Goal: Task Accomplishment & Management: Use online tool/utility

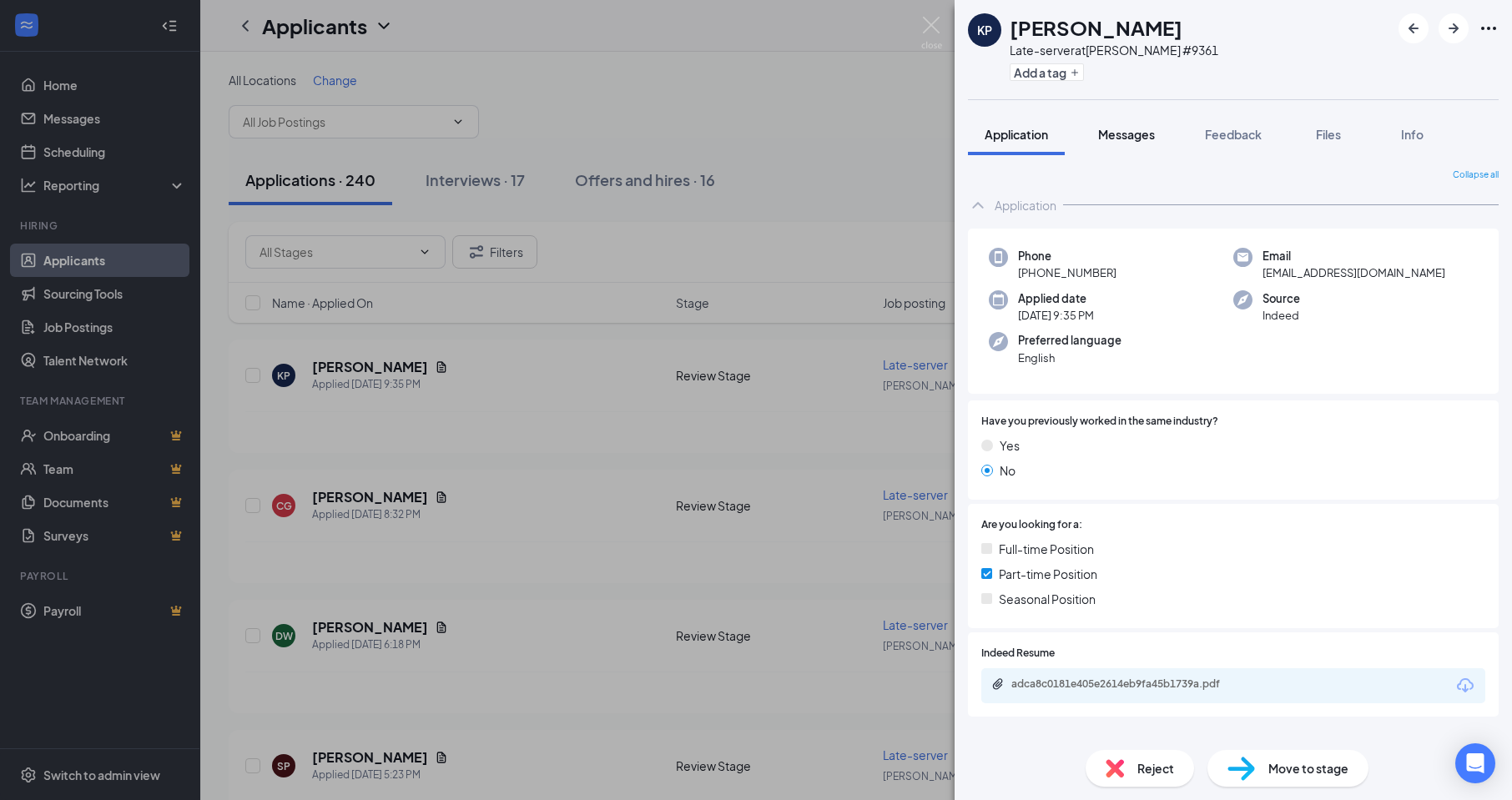
click at [1111, 131] on span "Messages" at bounding box center [1126, 135] width 57 height 15
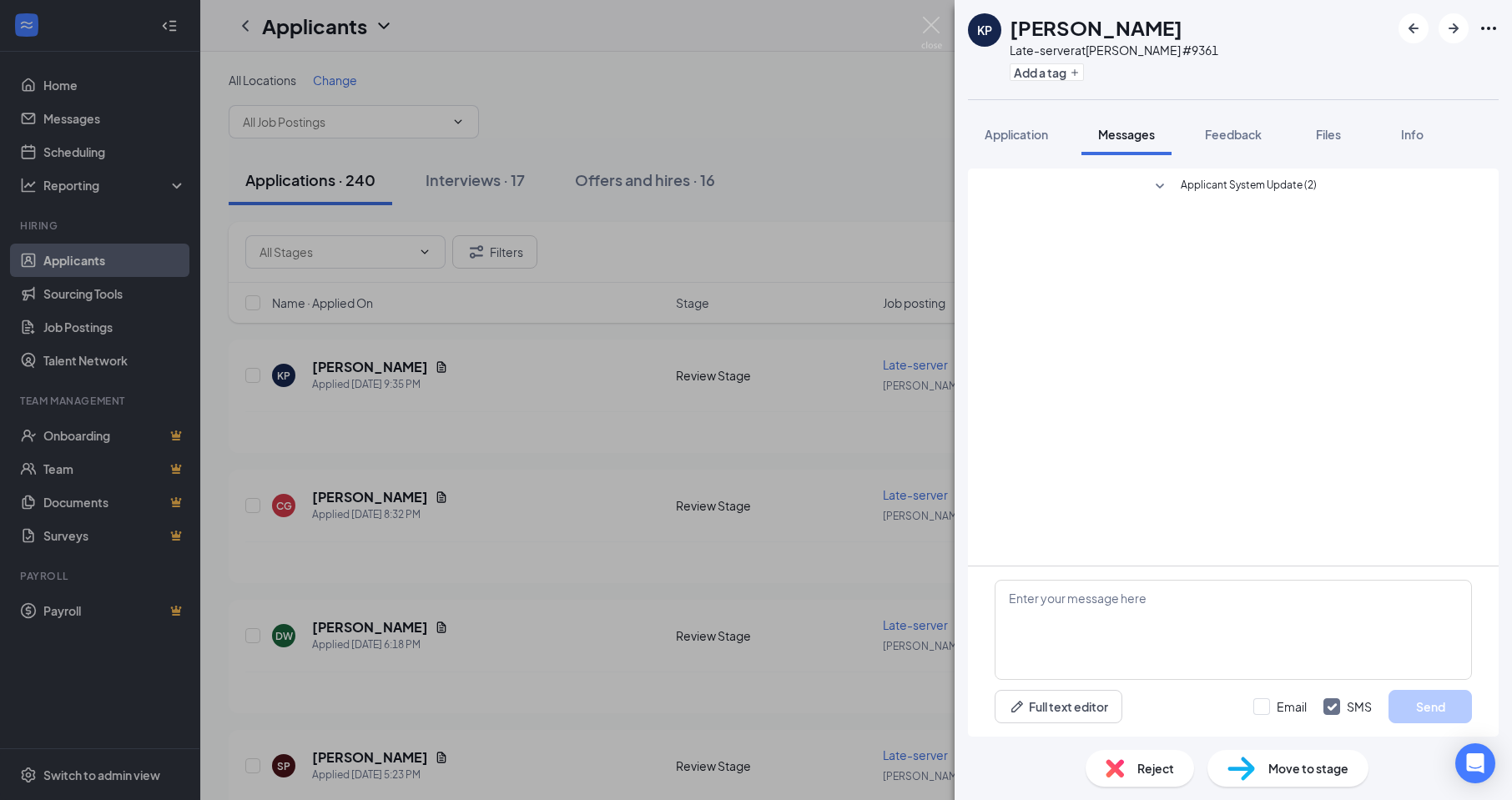
click at [1284, 771] on span "Move to stage" at bounding box center [1308, 767] width 80 height 18
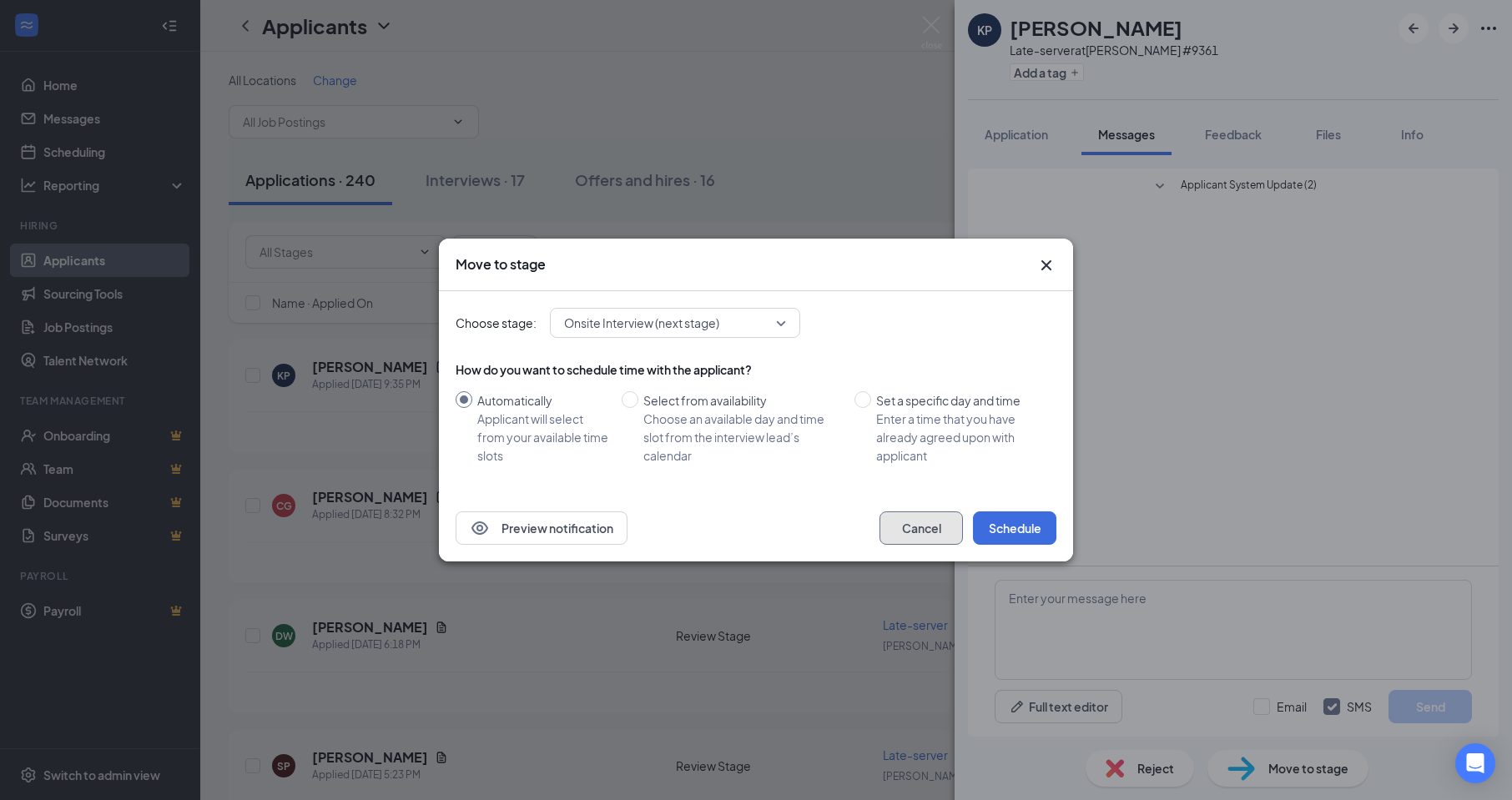
click at [922, 525] on button "Cancel" at bounding box center [921, 528] width 84 height 34
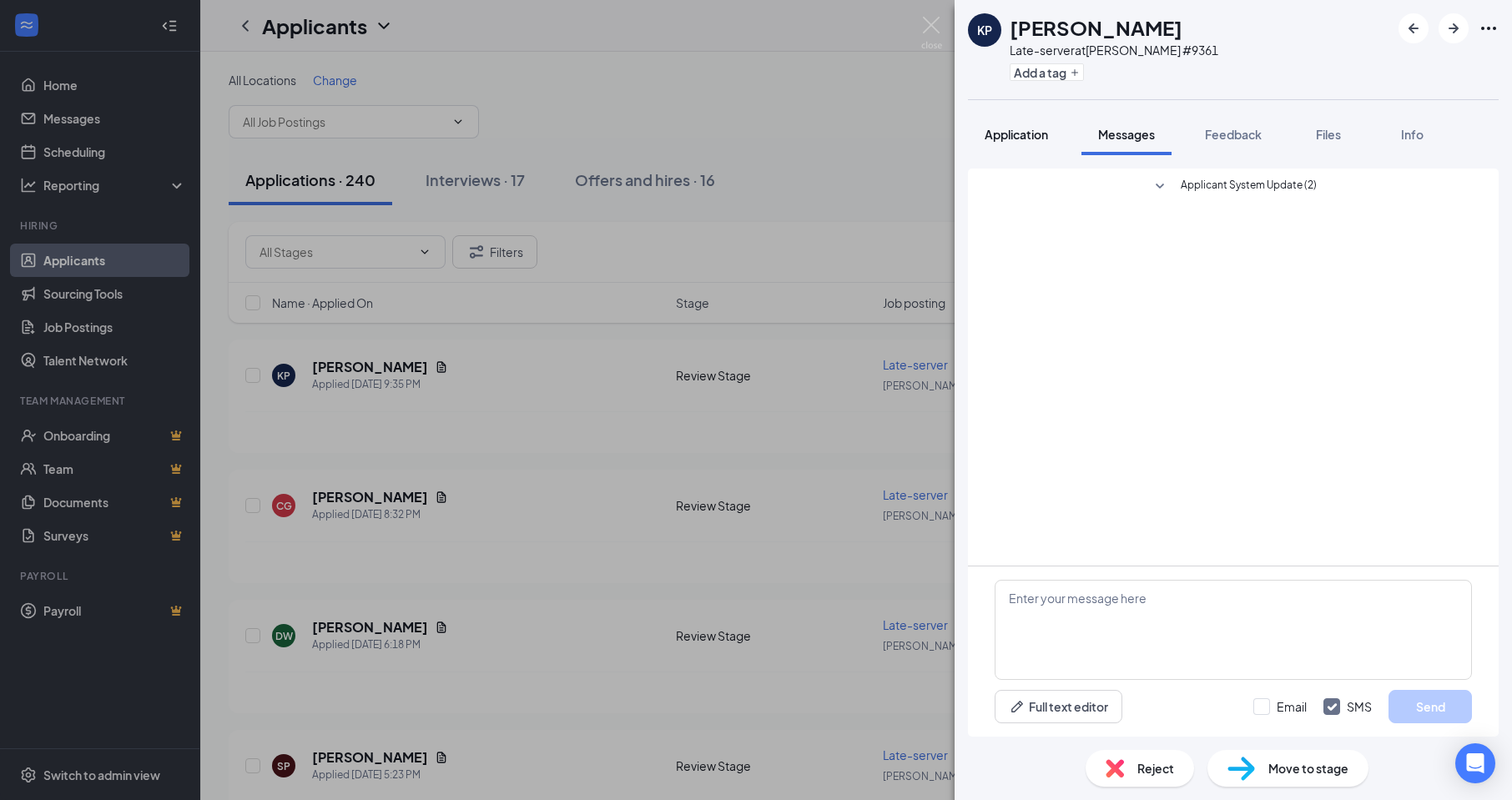
click at [1025, 134] on span "Application" at bounding box center [1016, 135] width 64 height 15
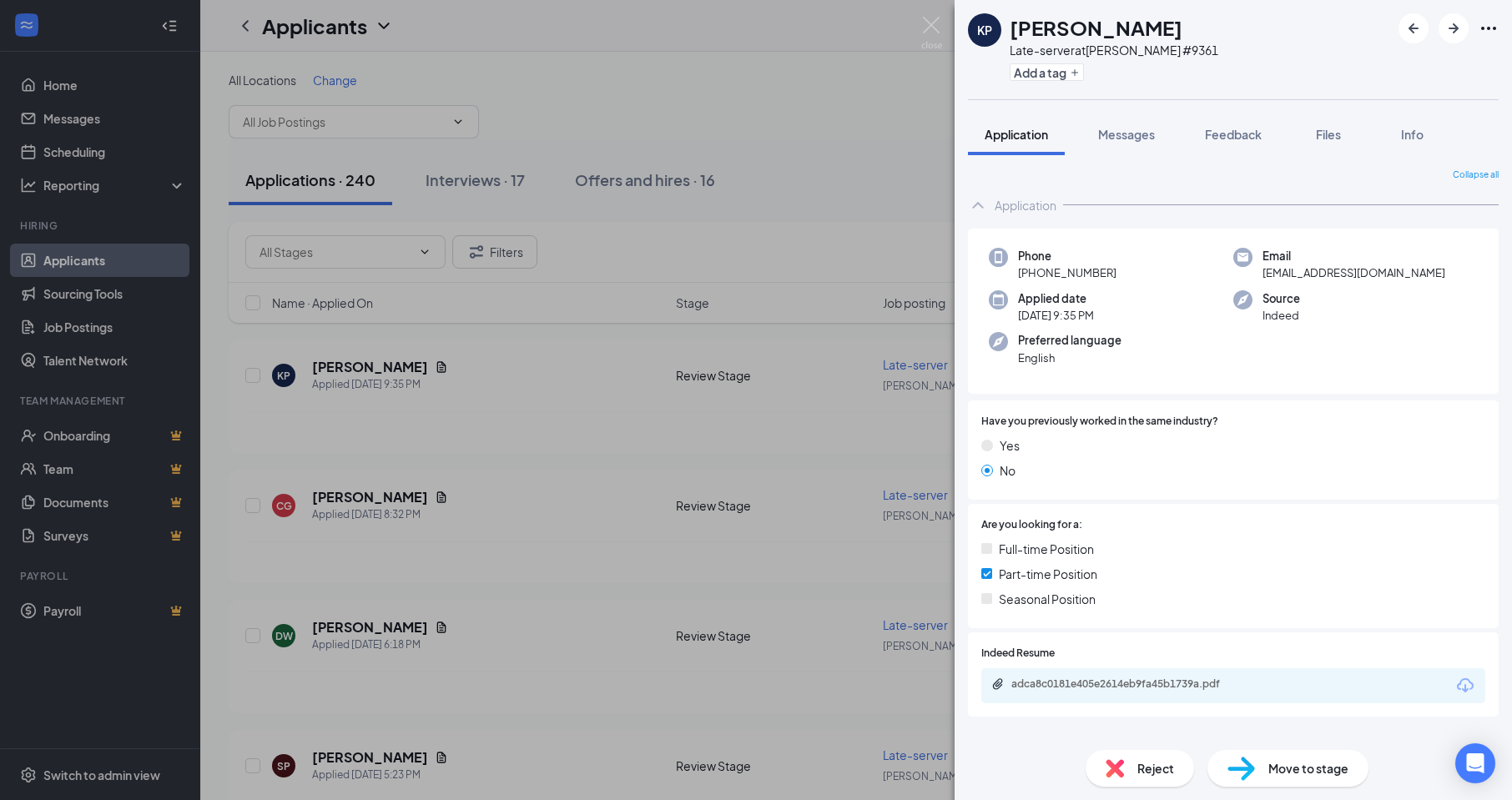
click at [1302, 767] on span "Move to stage" at bounding box center [1308, 767] width 80 height 18
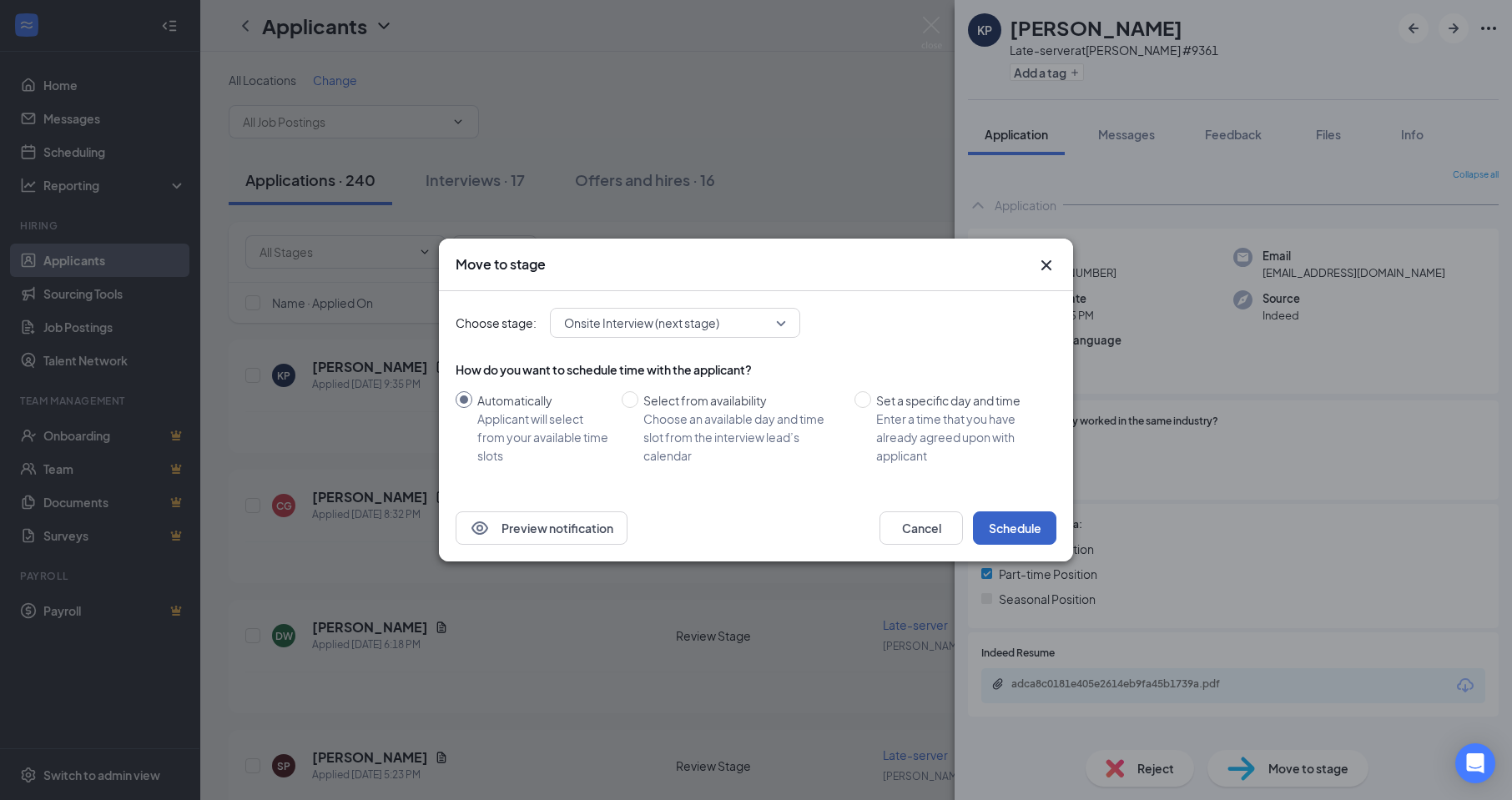
click at [992, 532] on button "Schedule" at bounding box center [1014, 528] width 84 height 34
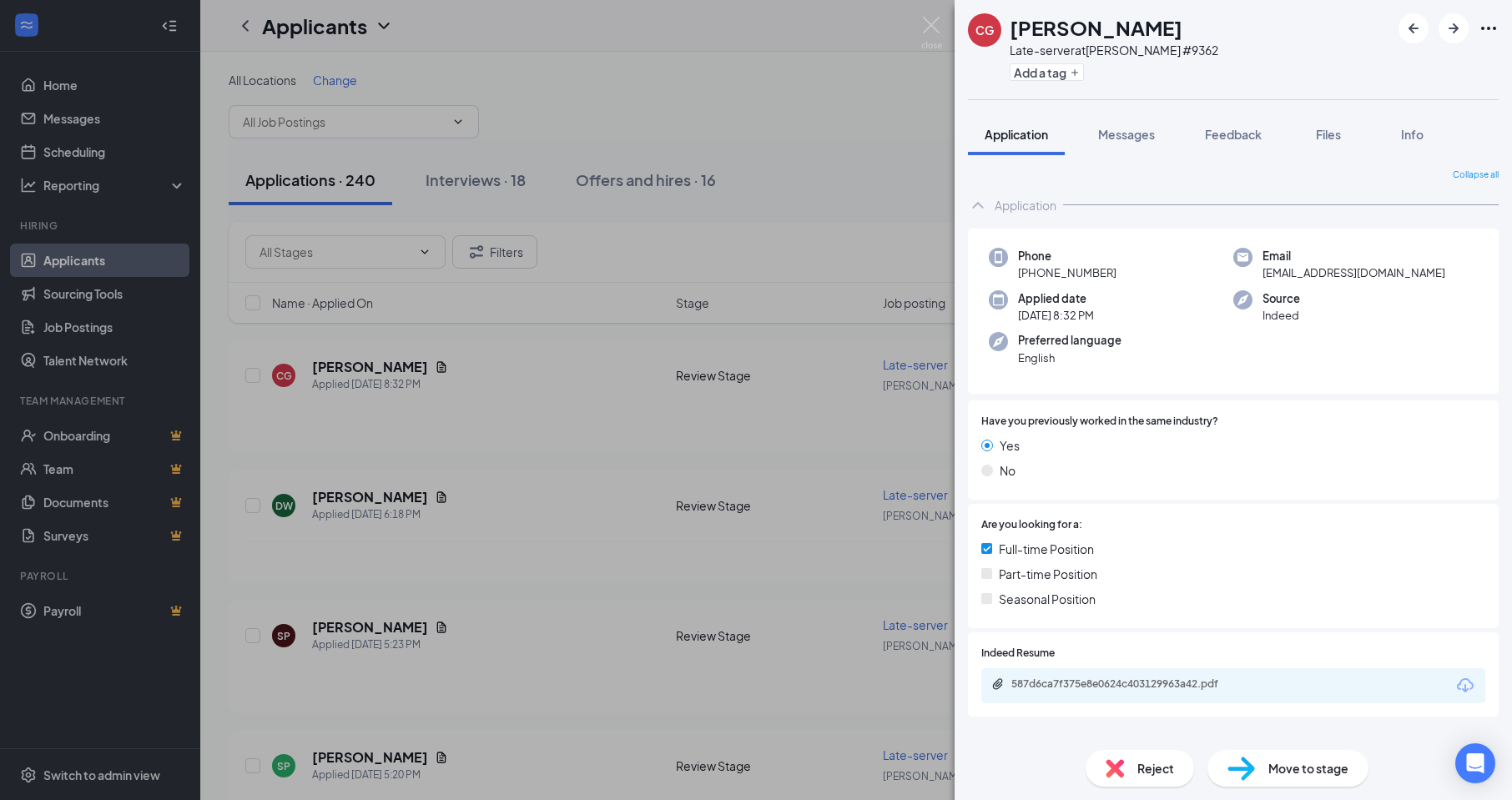
click at [987, 578] on img at bounding box center [986, 573] width 11 height 11
click at [1454, 31] on icon "ArrowRight" at bounding box center [1453, 28] width 10 height 10
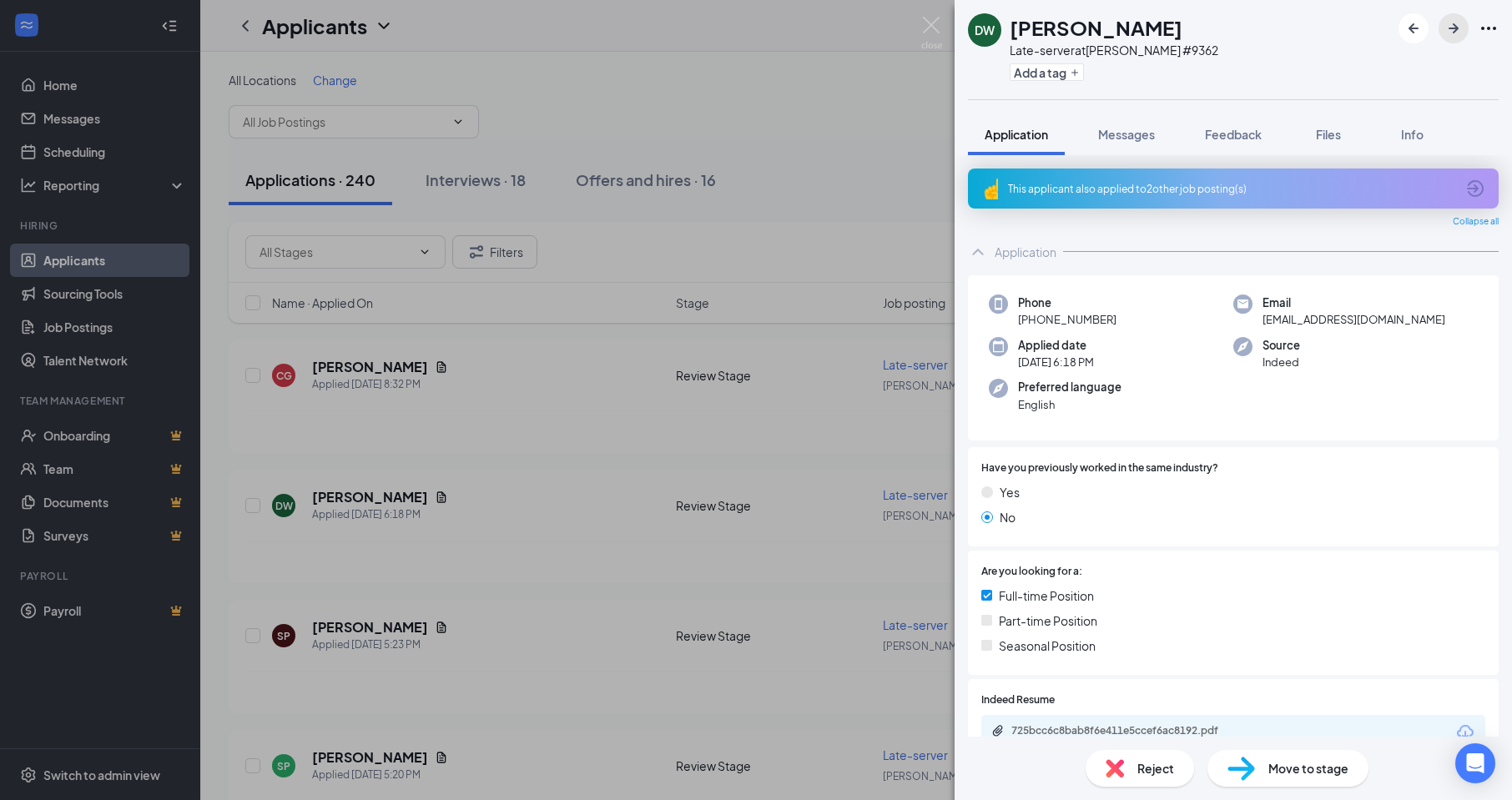
click at [1454, 31] on icon "ArrowRight" at bounding box center [1453, 28] width 10 height 10
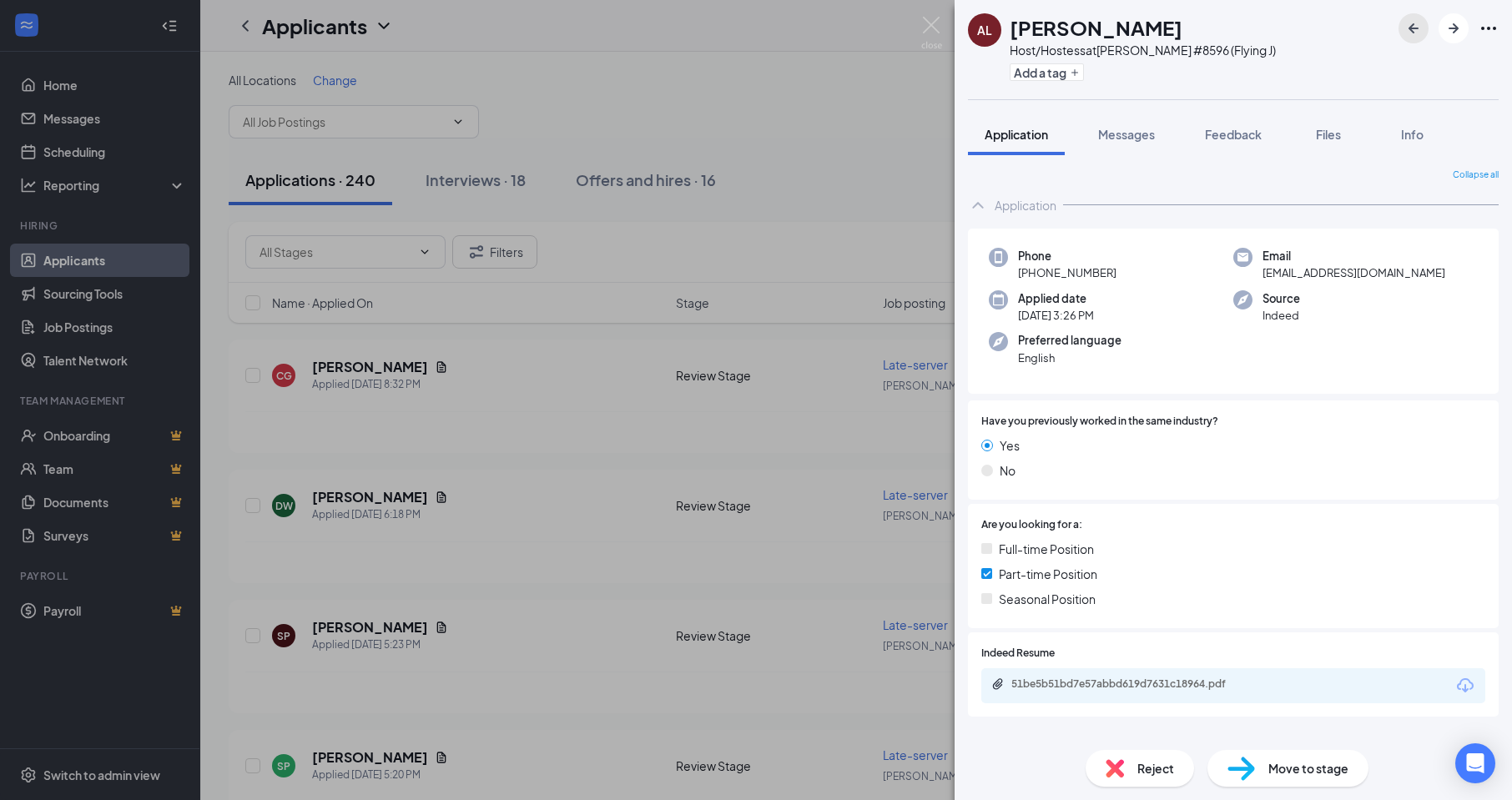
click at [1412, 32] on icon "ArrowLeftNew" at bounding box center [1414, 28] width 10 height 10
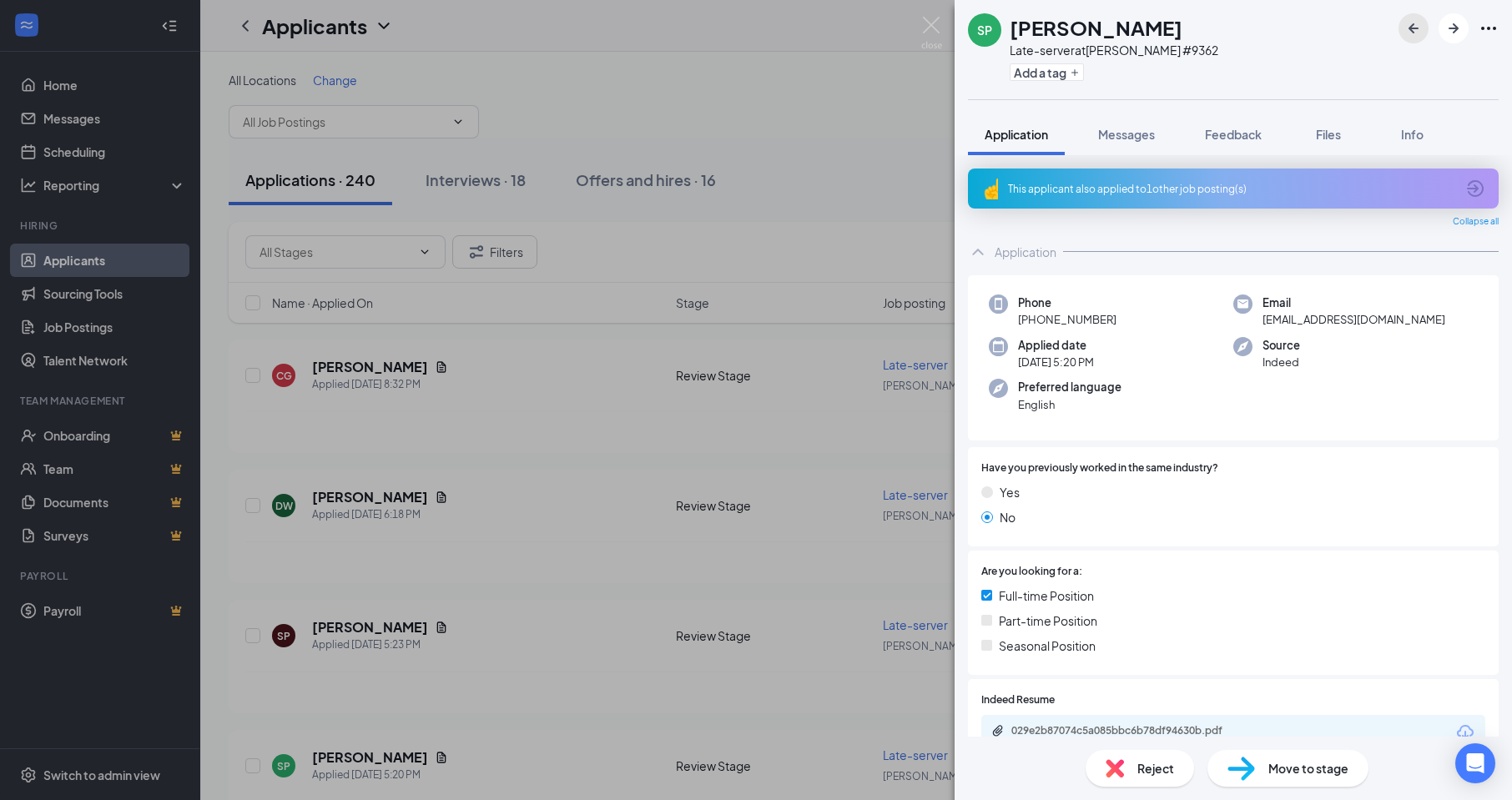
click at [1412, 32] on icon "ArrowLeftNew" at bounding box center [1414, 28] width 10 height 10
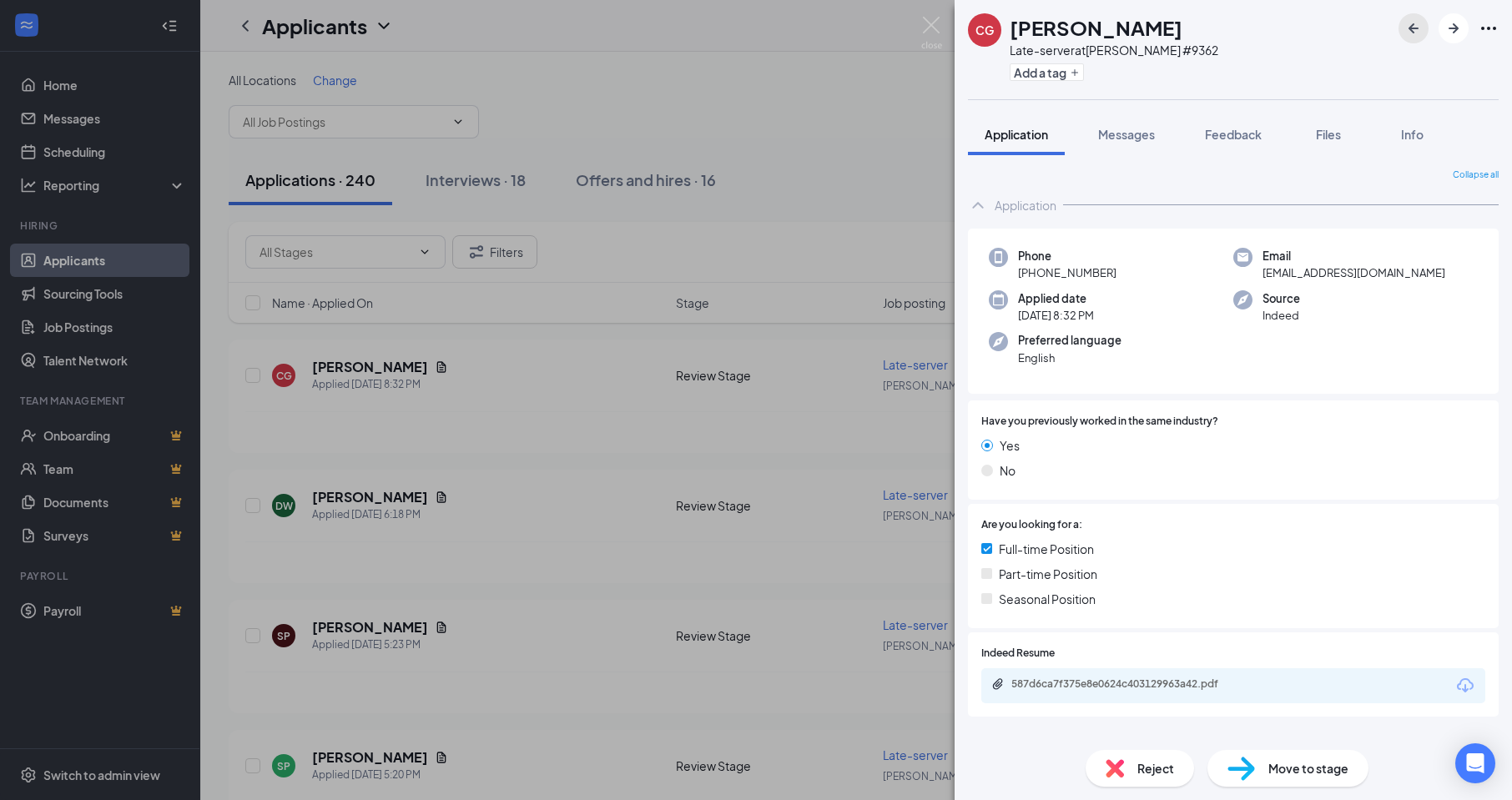
click at [1412, 32] on icon "ArrowLeftNew" at bounding box center [1414, 28] width 10 height 10
click at [1320, 769] on span "Move to stage" at bounding box center [1308, 767] width 80 height 18
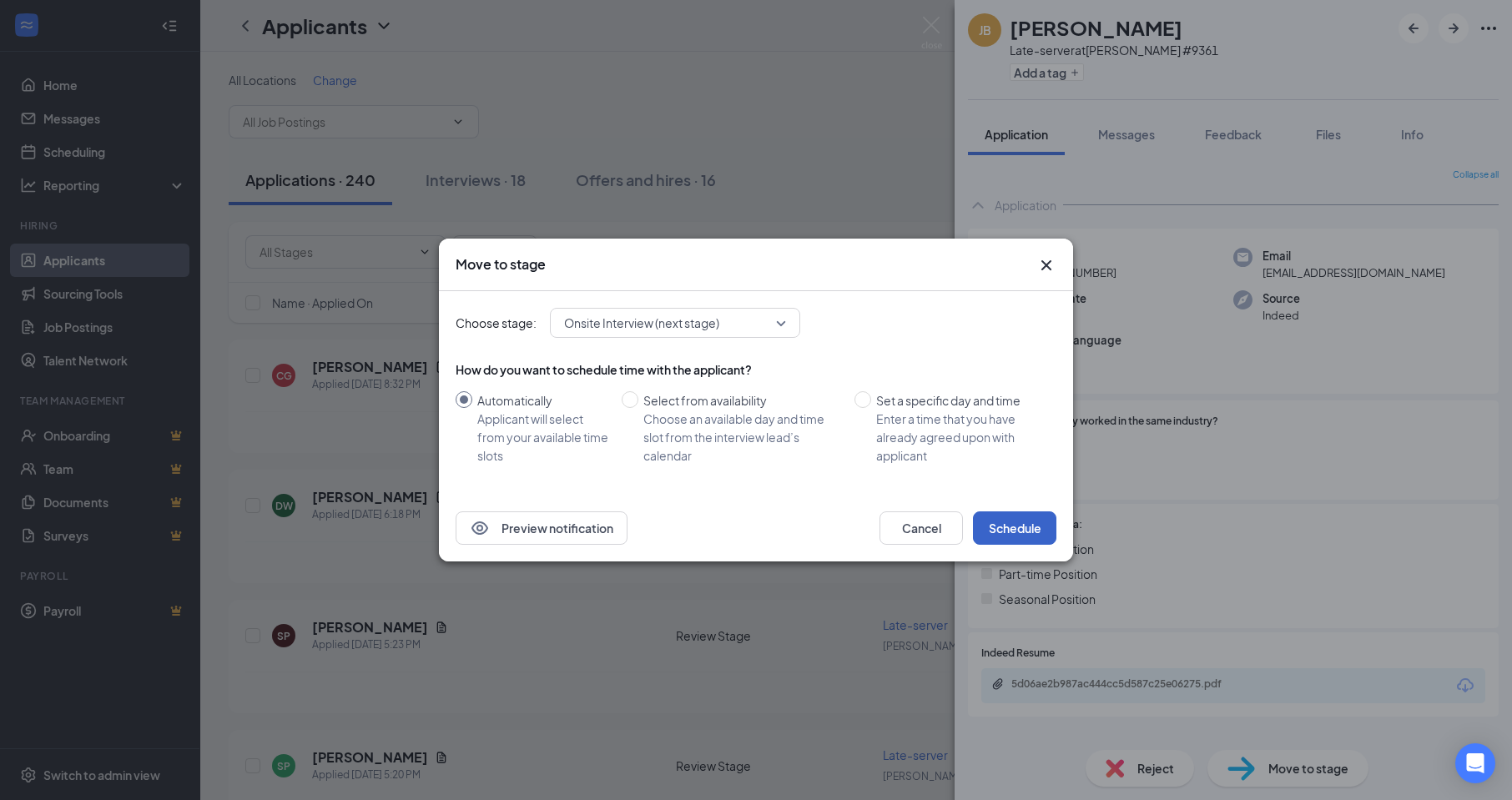
click at [995, 529] on button "Schedule" at bounding box center [1014, 528] width 84 height 34
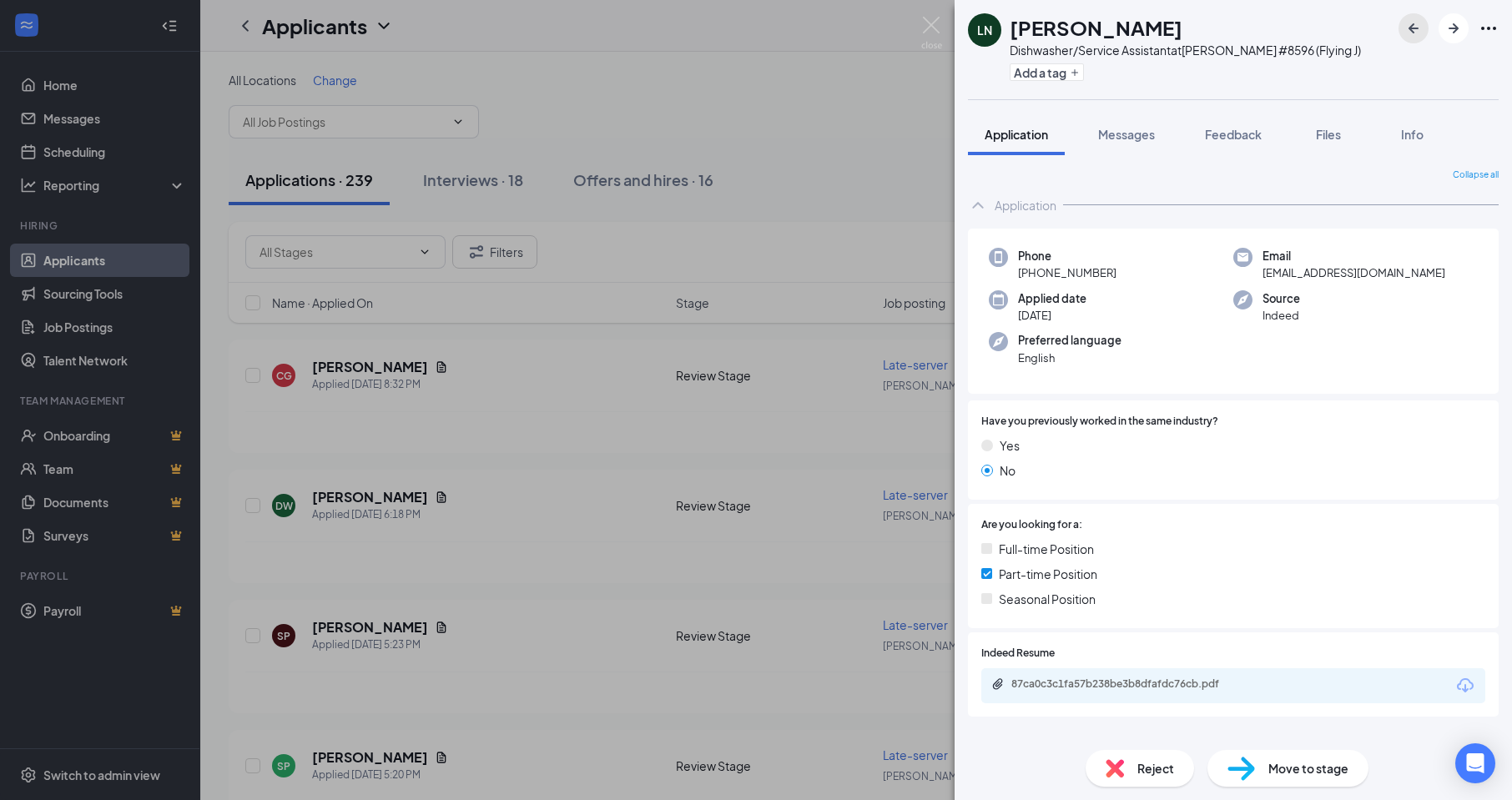
click at [1409, 30] on icon "ArrowLeftNew" at bounding box center [1413, 28] width 20 height 20
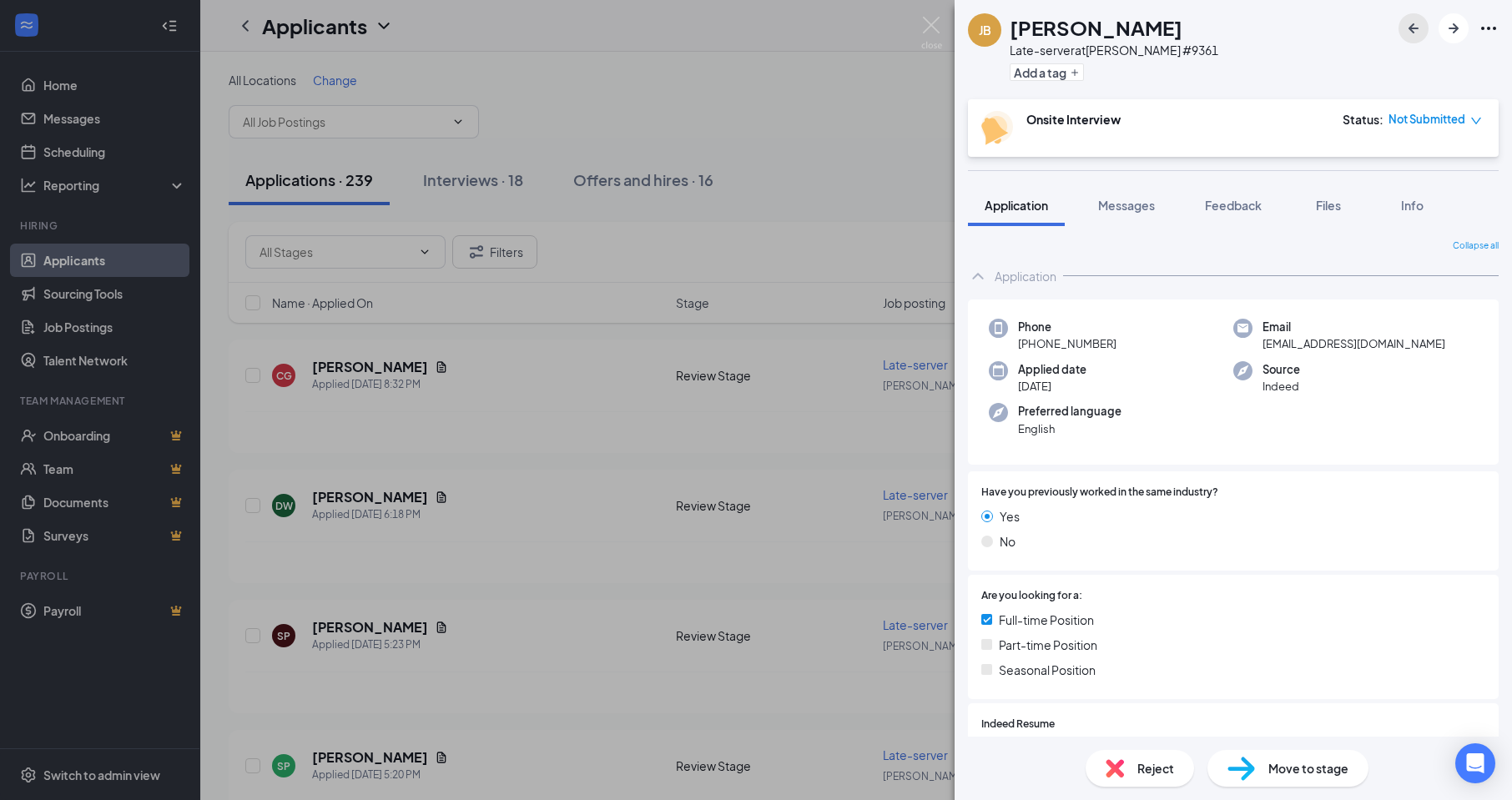
click at [1409, 30] on icon "ArrowLeftNew" at bounding box center [1413, 28] width 20 height 20
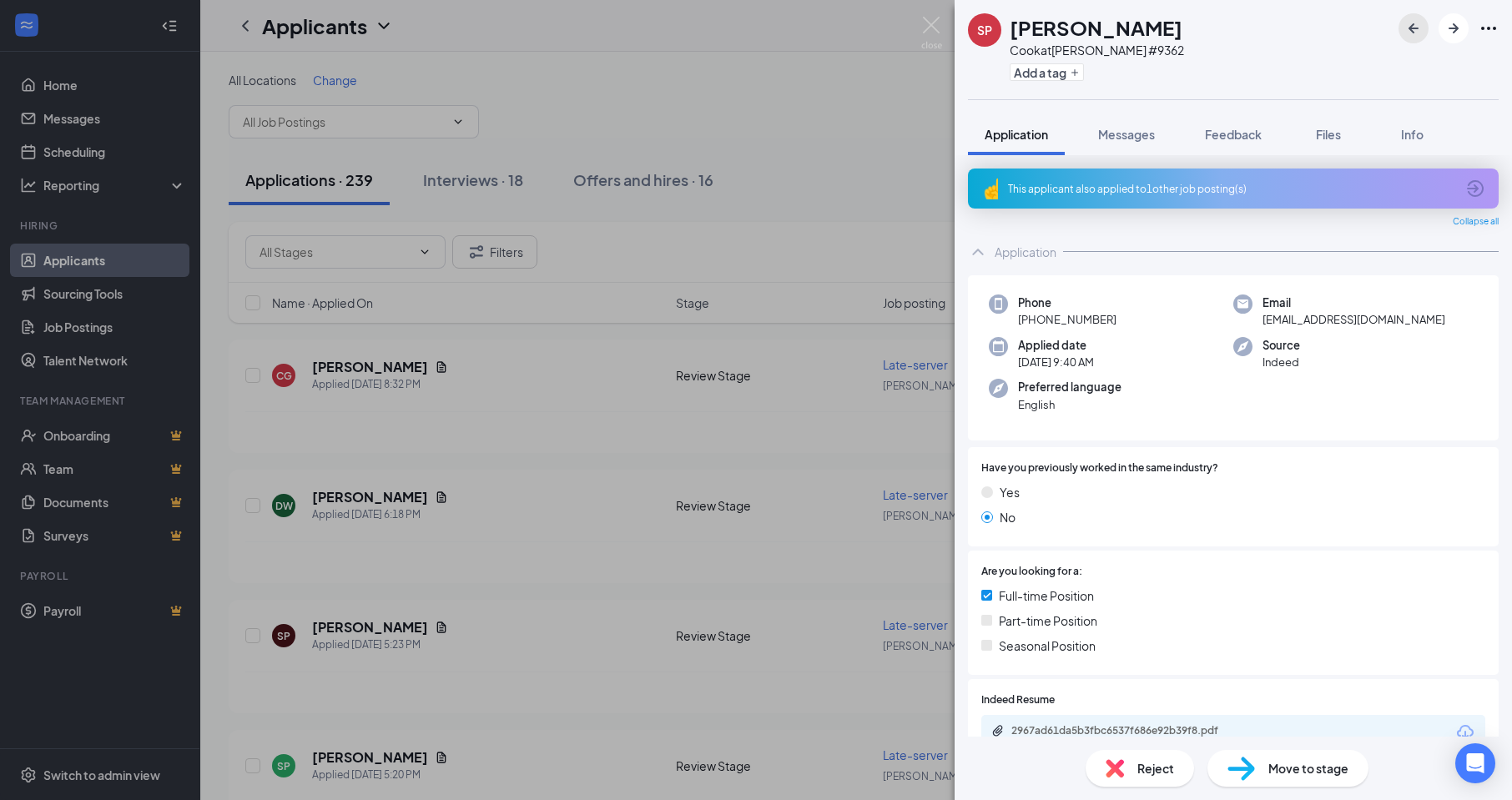
click at [1409, 30] on icon "ArrowLeftNew" at bounding box center [1413, 28] width 20 height 20
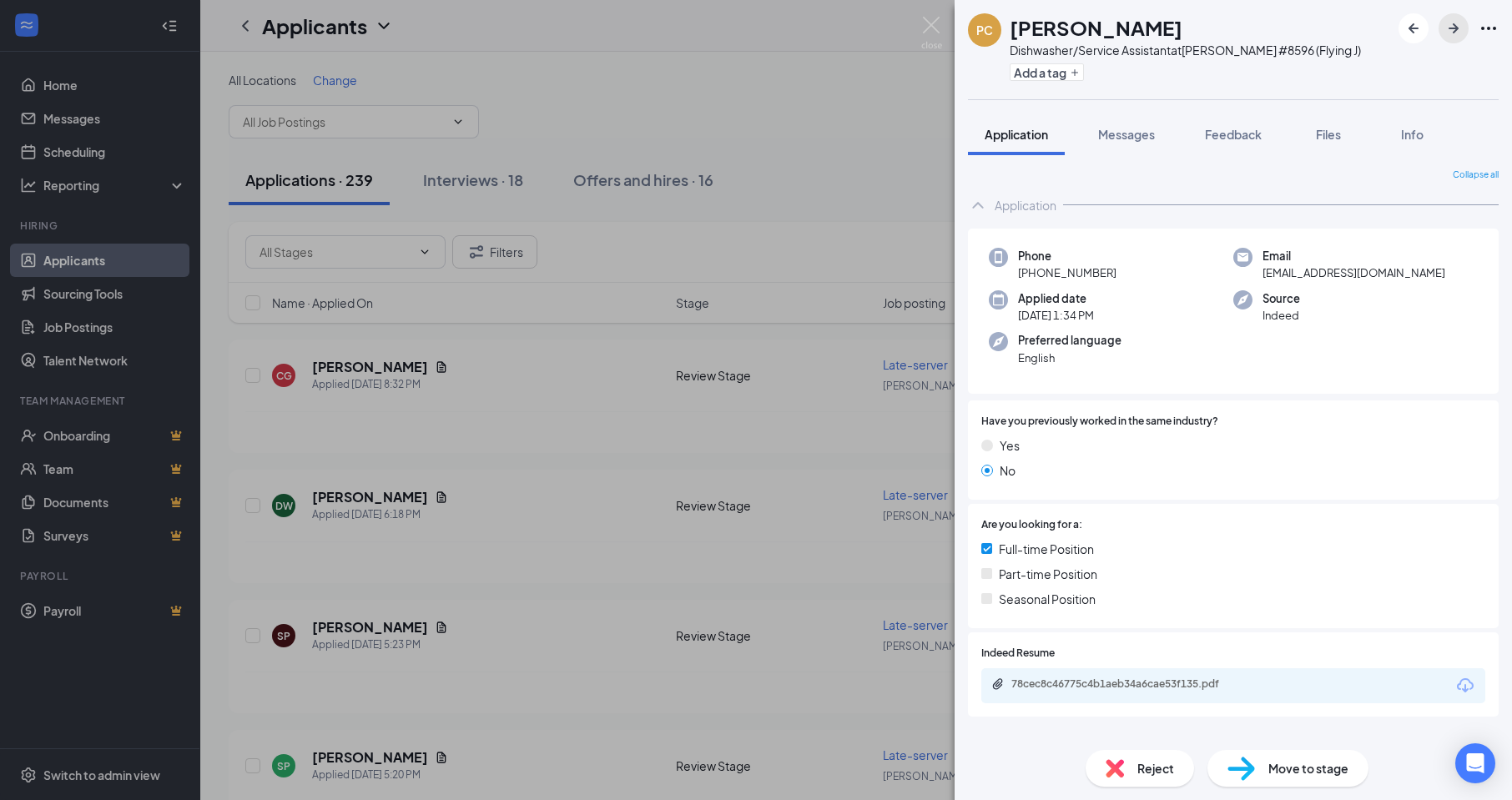
click at [1451, 28] on icon "ArrowRight" at bounding box center [1453, 28] width 10 height 10
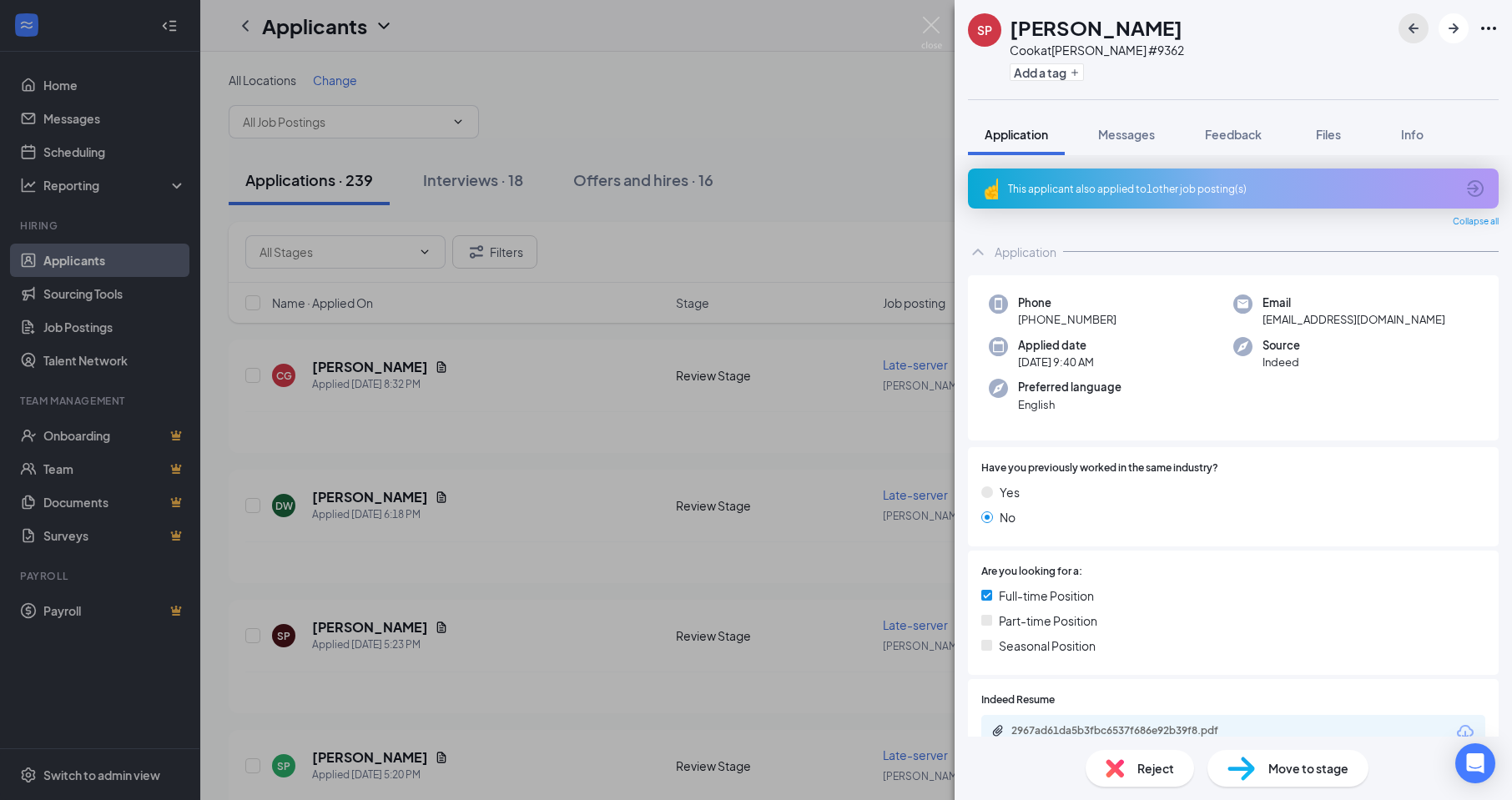
click at [1411, 22] on icon "ArrowLeftNew" at bounding box center [1413, 28] width 20 height 20
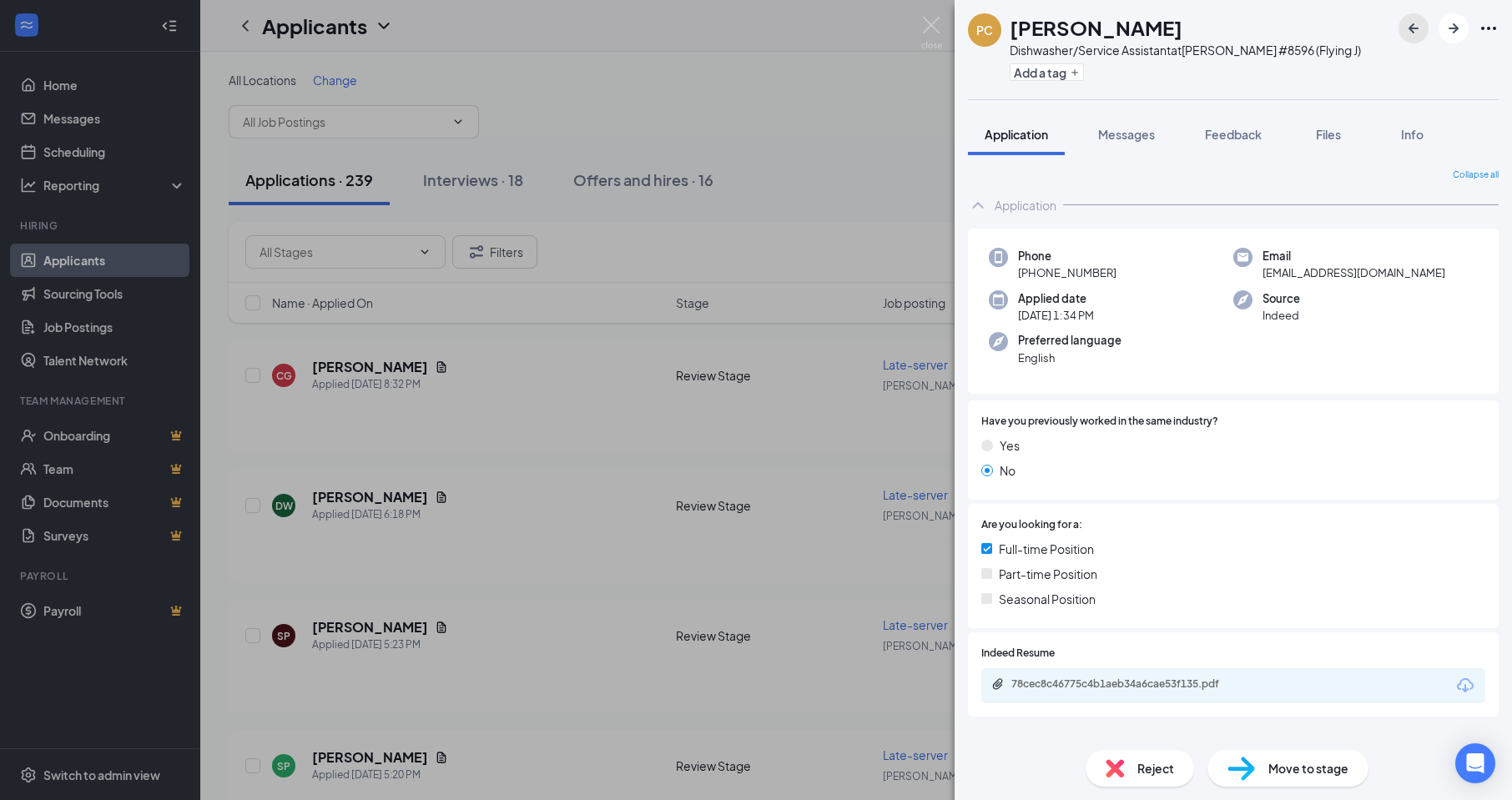
click at [1411, 22] on icon "ArrowLeftNew" at bounding box center [1413, 28] width 20 height 20
click at [1318, 771] on span "Move to stage" at bounding box center [1308, 767] width 80 height 18
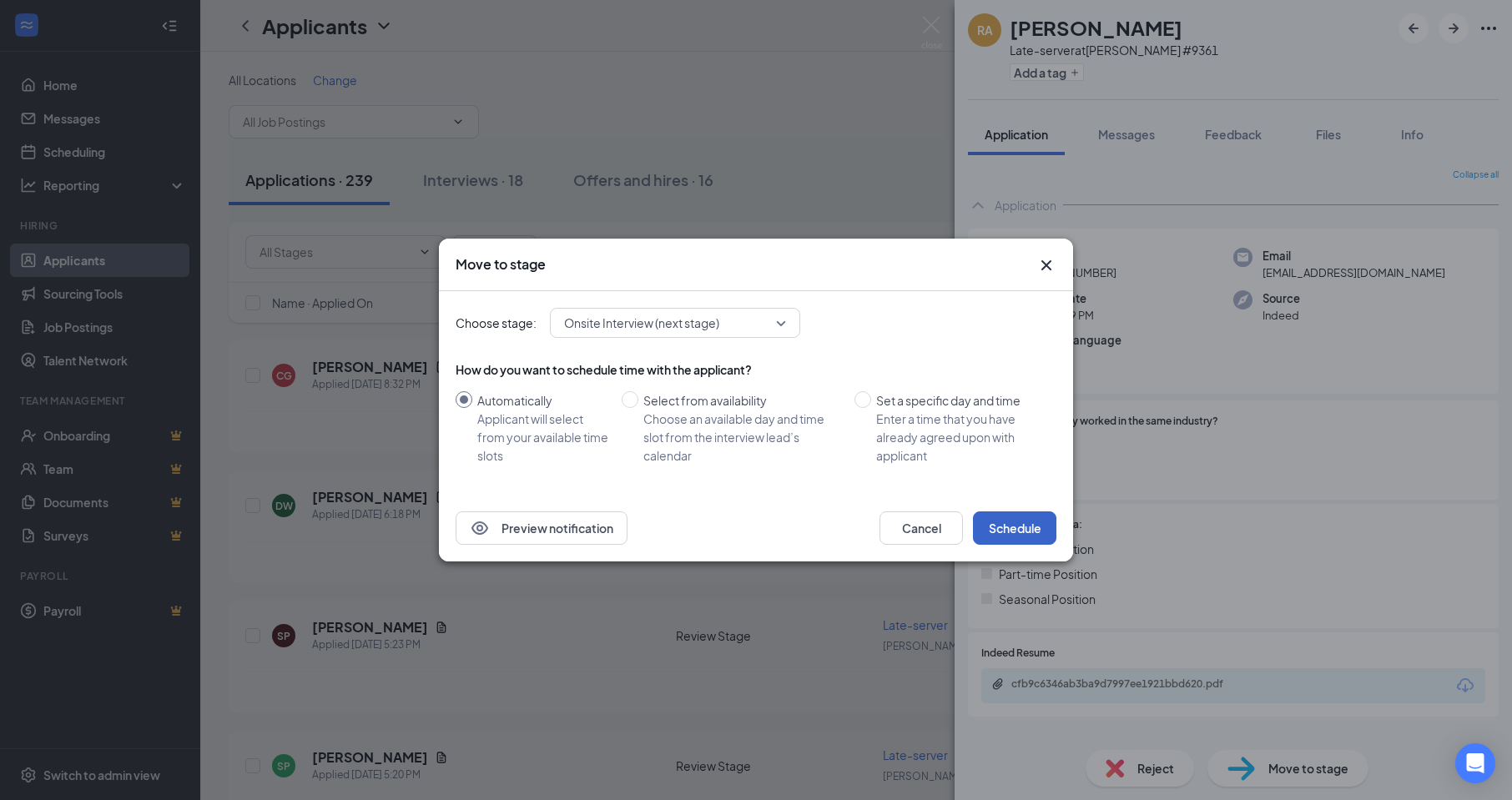
click at [1033, 533] on button "Schedule" at bounding box center [1014, 528] width 84 height 34
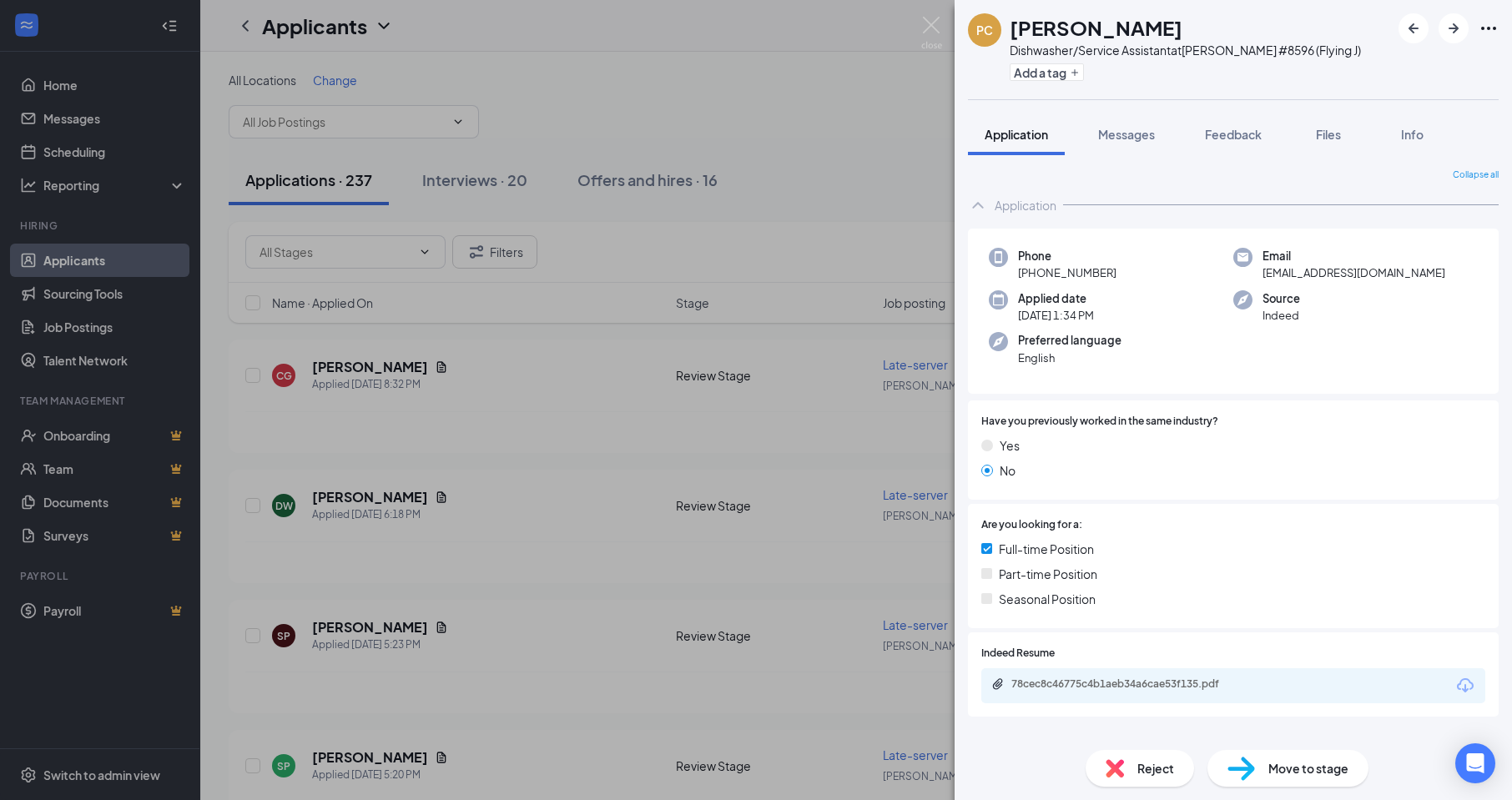
click at [311, 175] on div "PC [PERSON_NAME]/Service Assistant at [PERSON_NAME] #8596 (Flying J) Add a tag …" at bounding box center [756, 400] width 1512 height 800
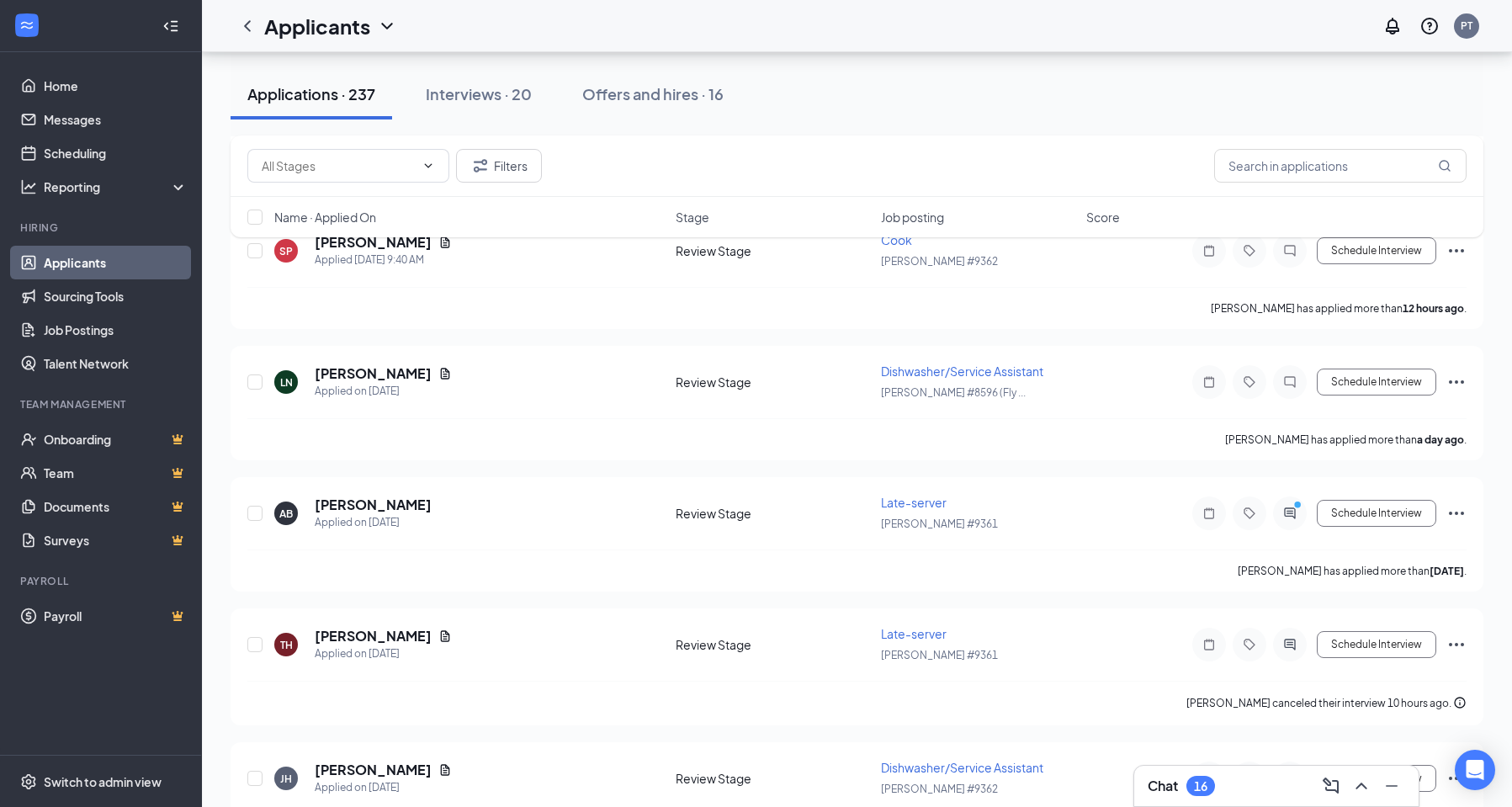
scroll to position [925, 0]
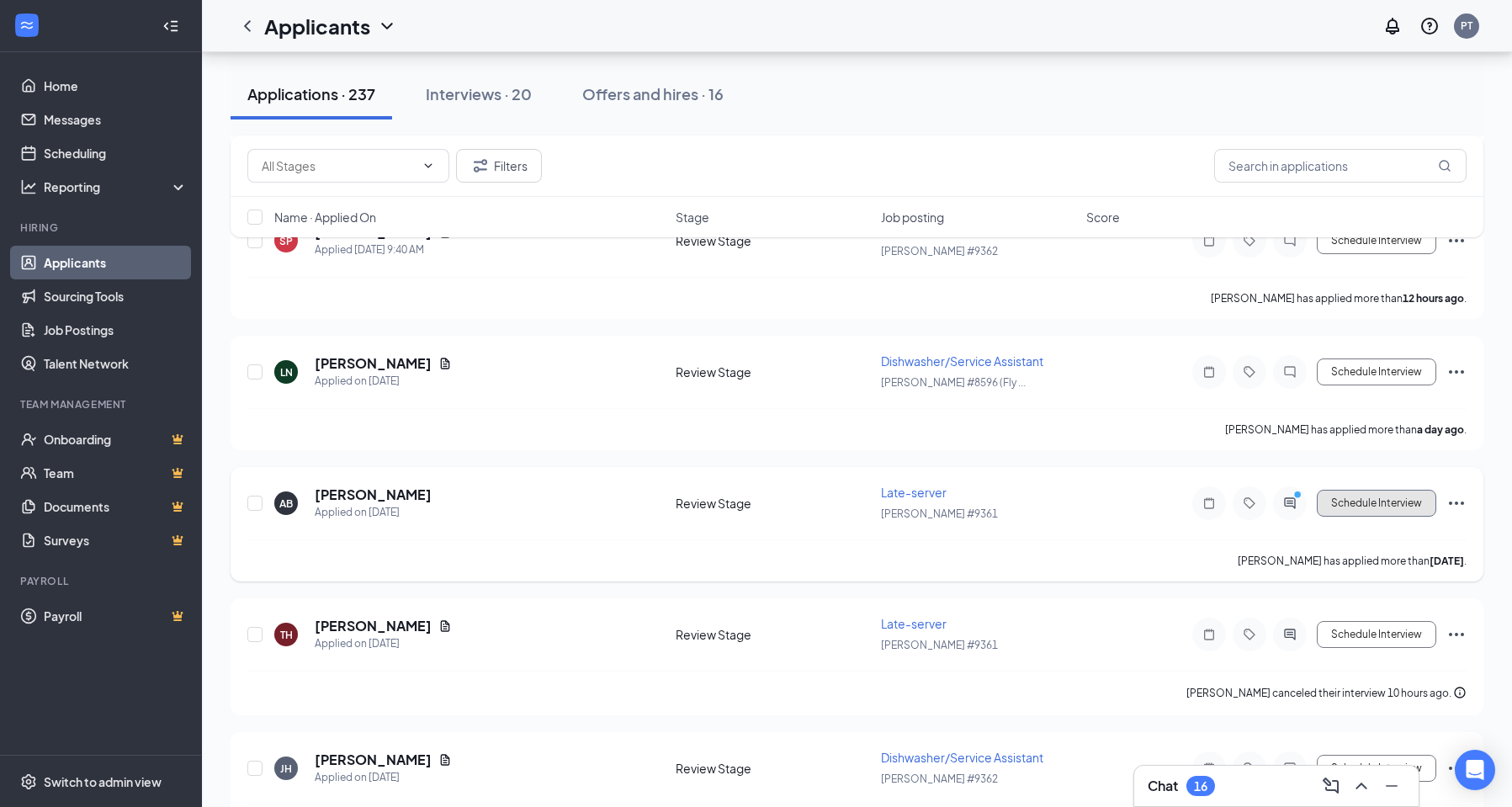
click at [1351, 504] on button "Schedule Interview" at bounding box center [1376, 503] width 119 height 27
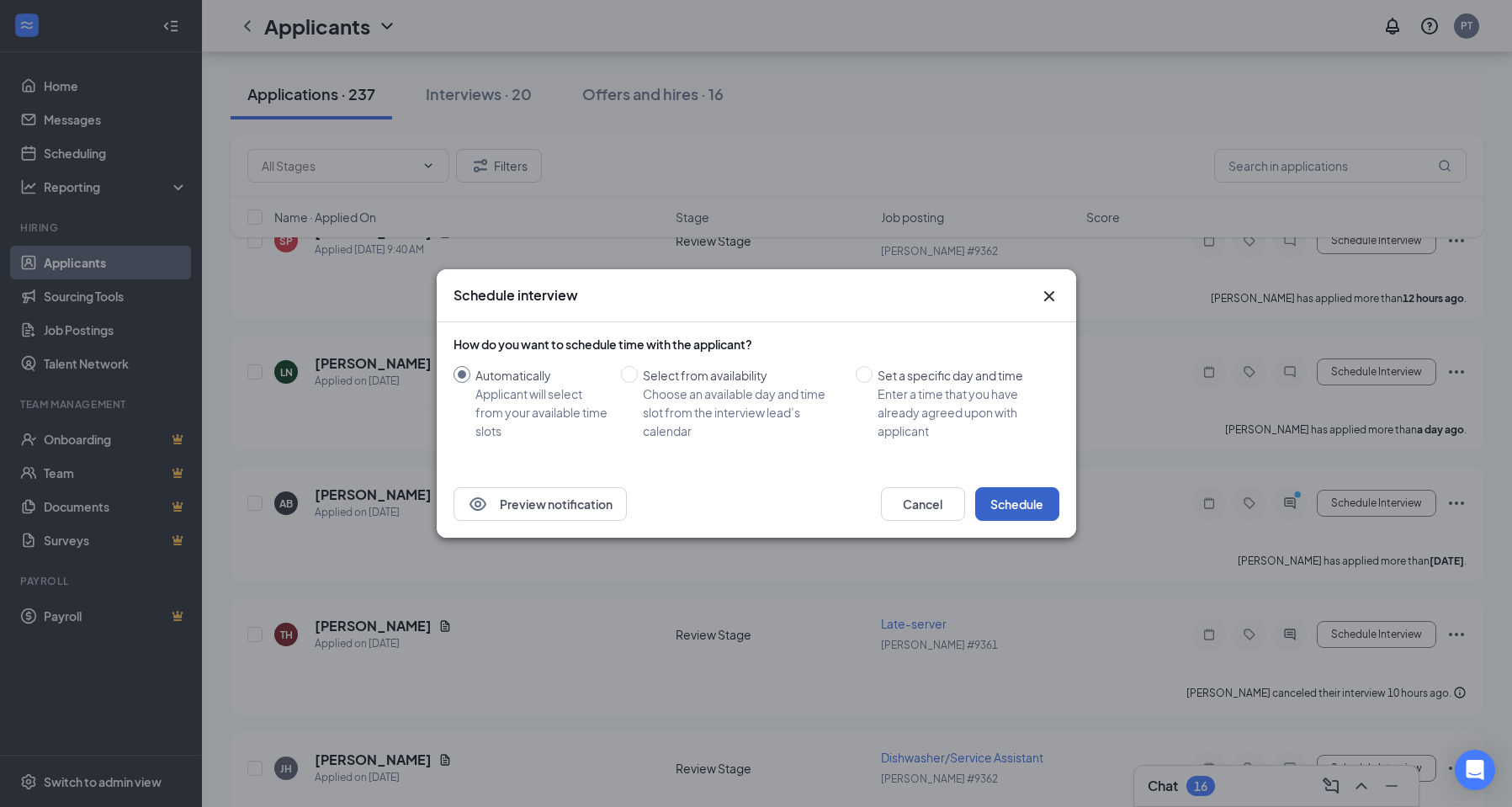
click at [1058, 508] on button "Schedule" at bounding box center [1017, 504] width 84 height 34
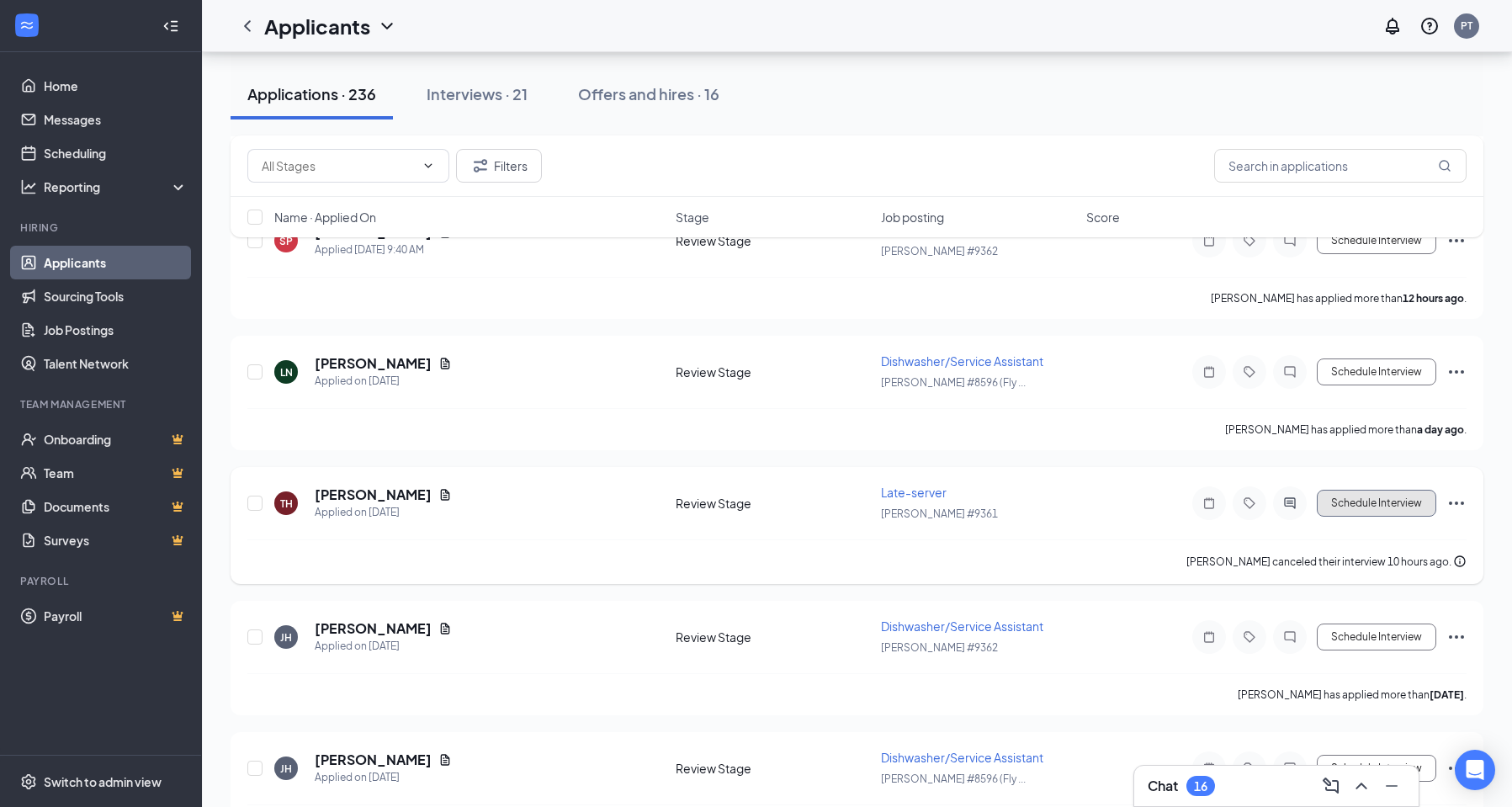
click at [1358, 501] on button "Schedule Interview" at bounding box center [1376, 503] width 119 height 27
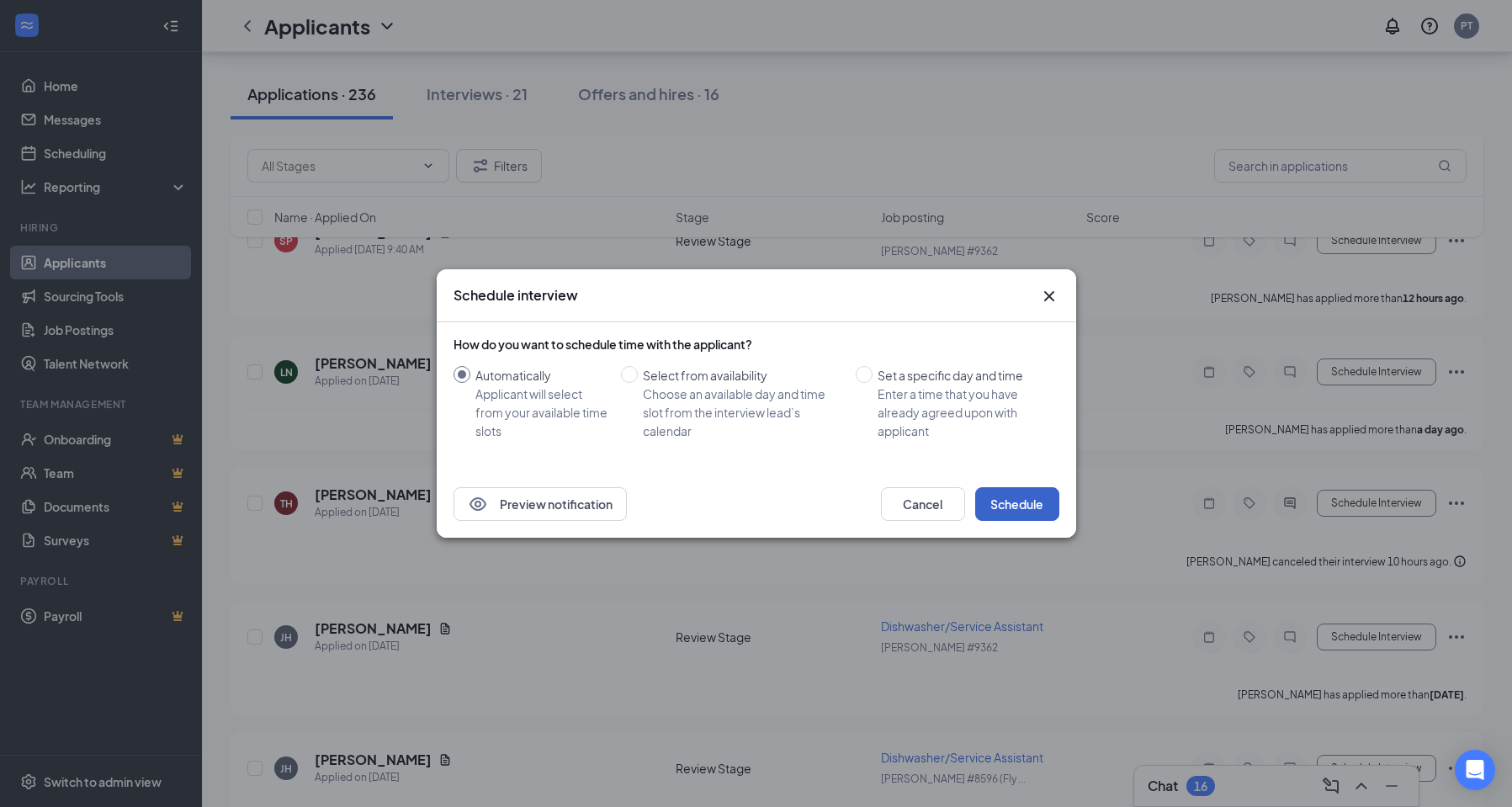
click at [1036, 510] on button "Schedule" at bounding box center [1017, 504] width 84 height 34
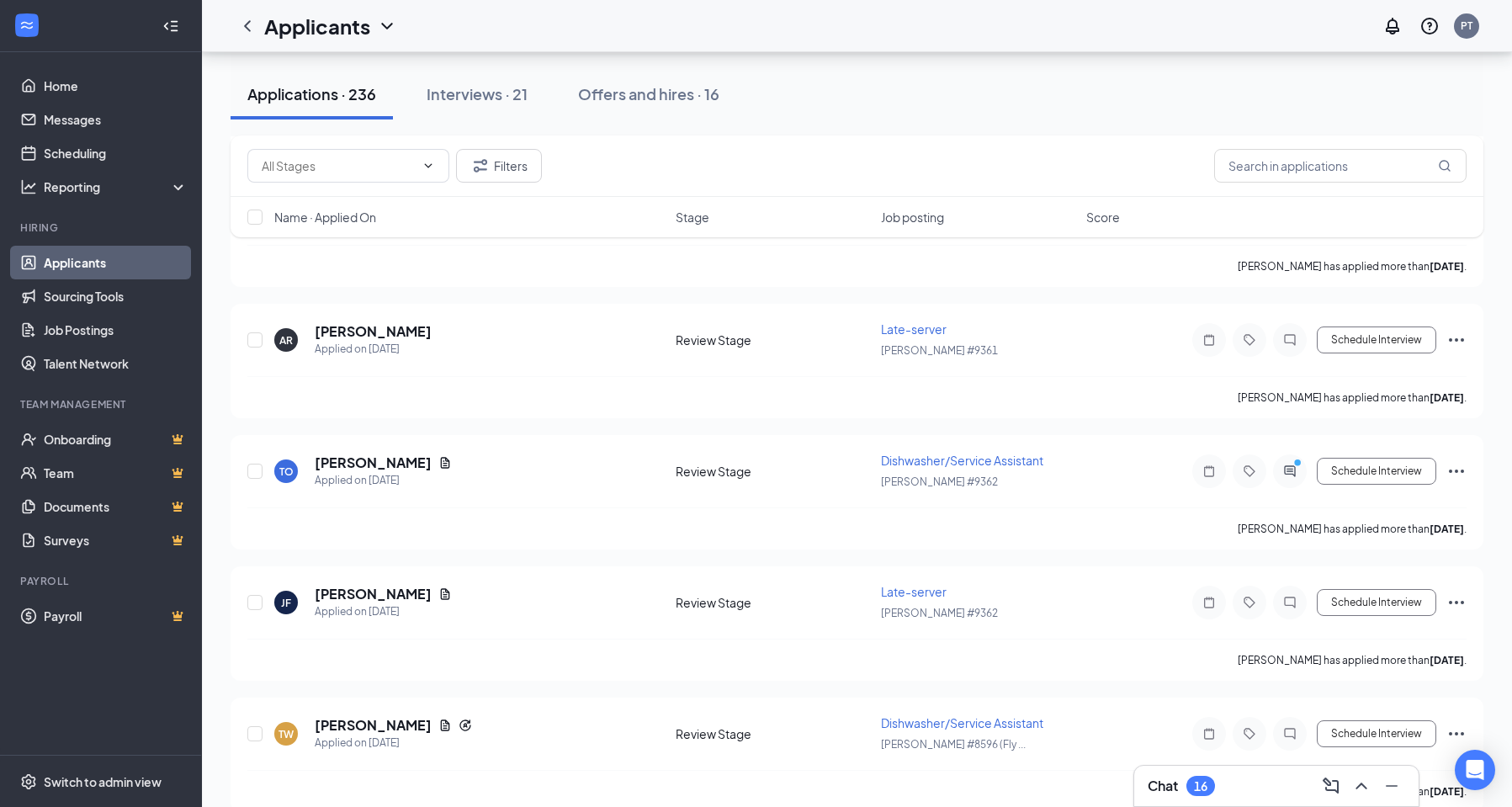
scroll to position [1430, 0]
